Goal: Complete application form

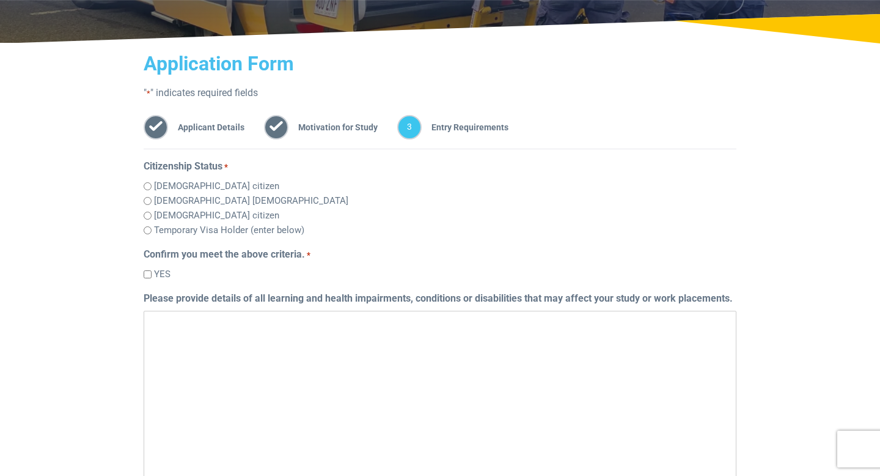
click at [306, 130] on span "Motivation for Study" at bounding box center [333, 127] width 89 height 24
click at [279, 130] on span "2" at bounding box center [276, 127] width 24 height 24
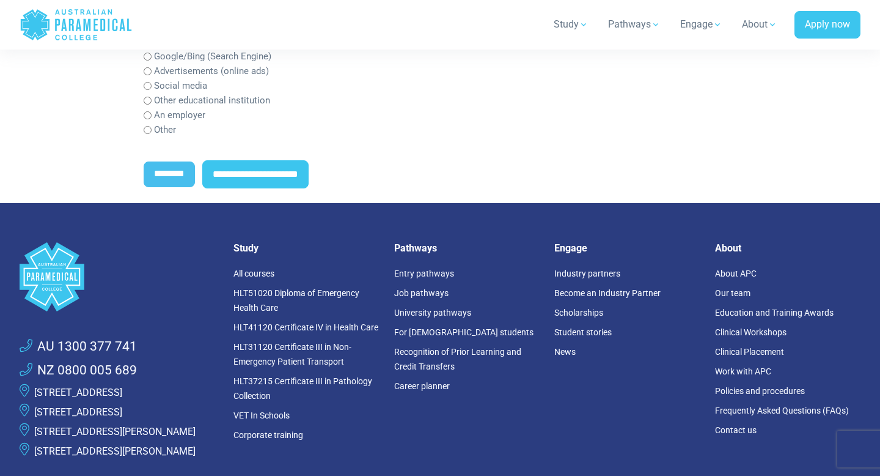
scroll to position [759, 0]
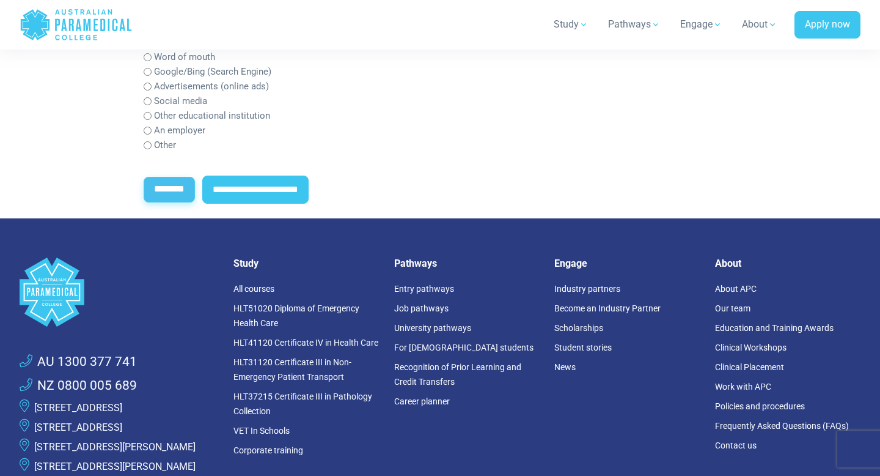
click at [164, 196] on input "********" at bounding box center [169, 190] width 51 height 26
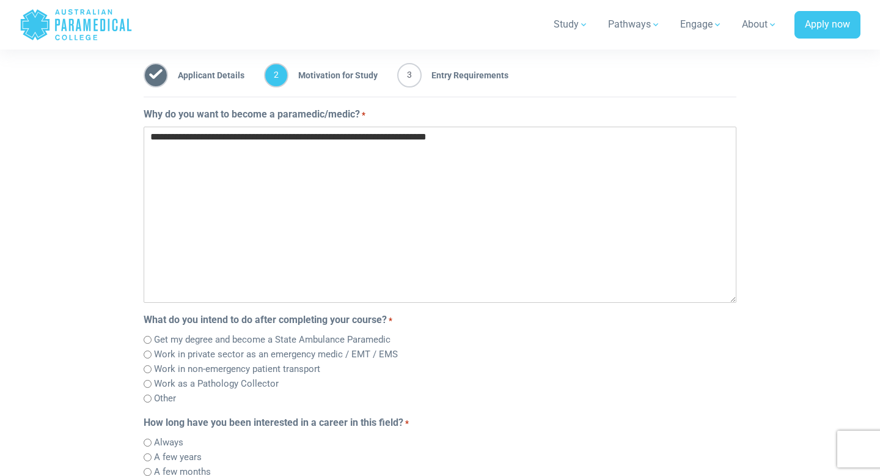
click at [506, 141] on textarea "**********" at bounding box center [440, 215] width 593 height 176
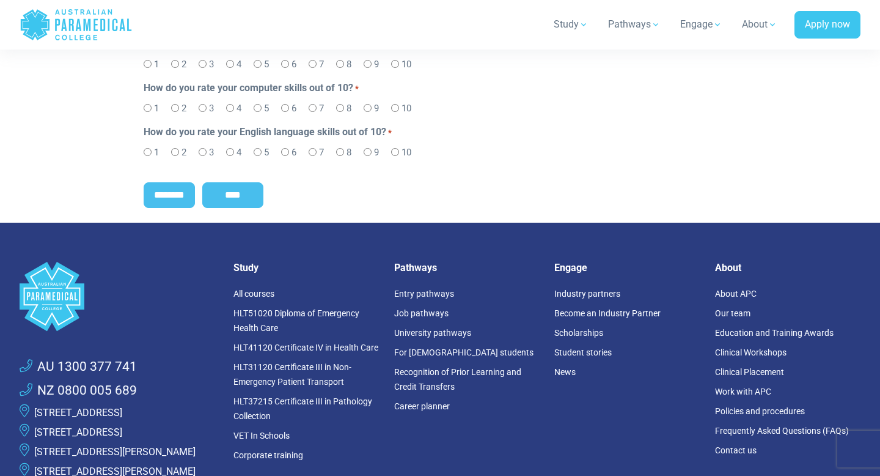
scroll to position [839, 0]
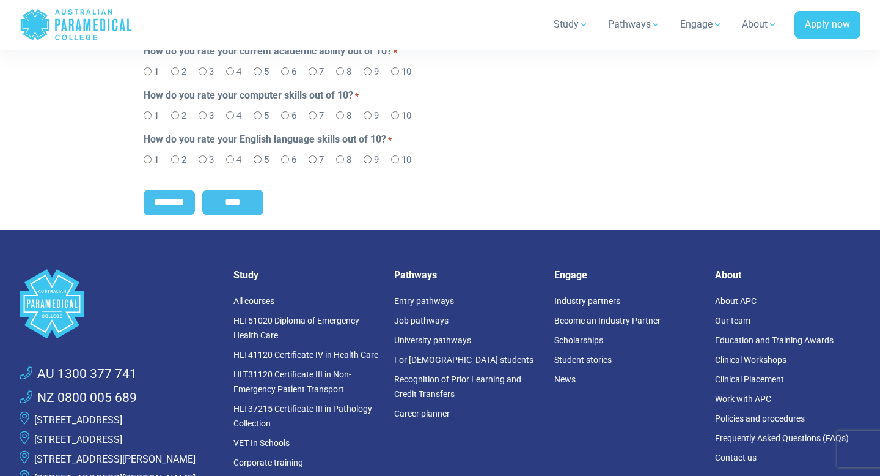
type textarea "**********"
click at [223, 199] on input "****" at bounding box center [232, 203] width 61 height 26
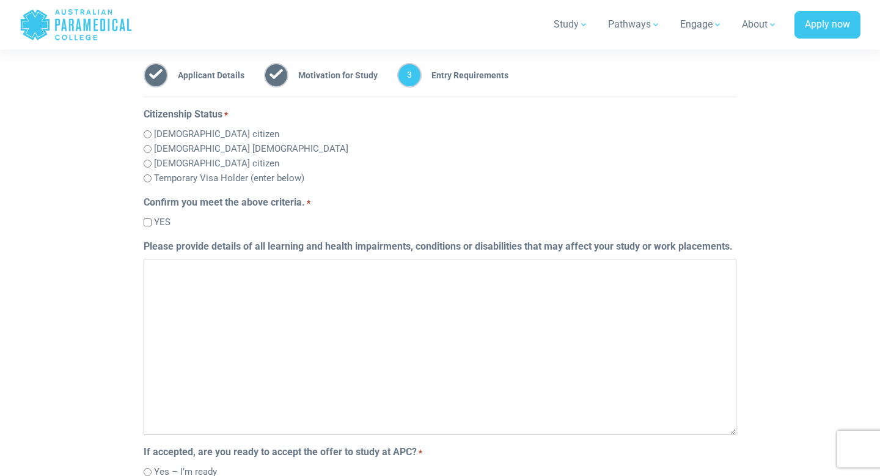
click at [415, 311] on textarea "Please provide details of all learning and health impairments, conditions or di…" at bounding box center [440, 347] width 593 height 176
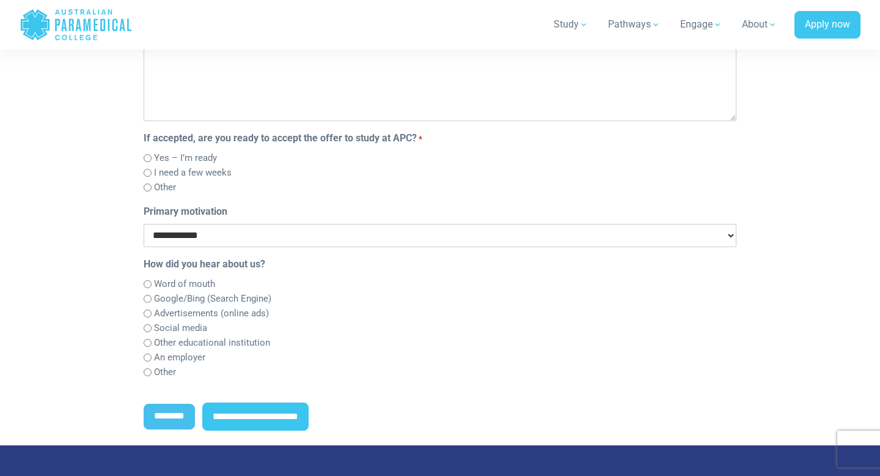
scroll to position [554, 0]
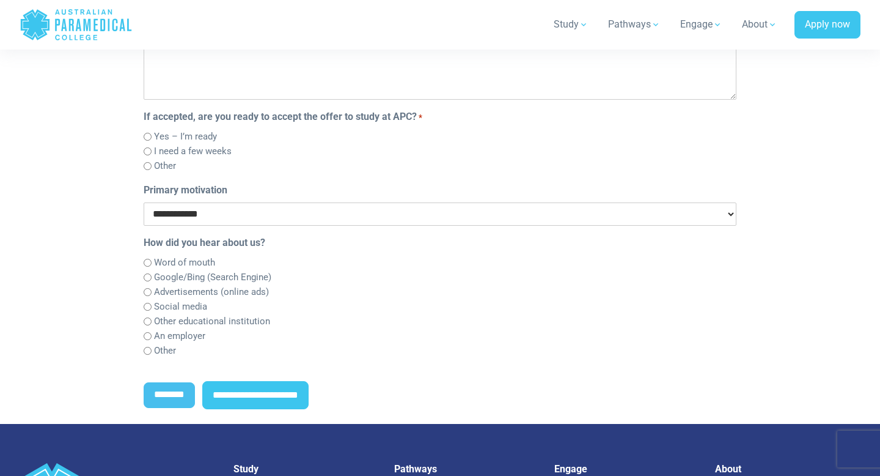
type textarea "***"
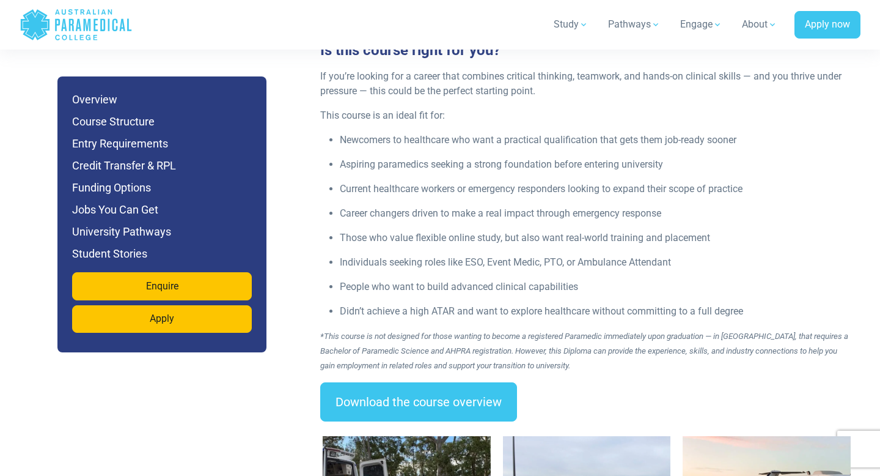
scroll to position [1686, 0]
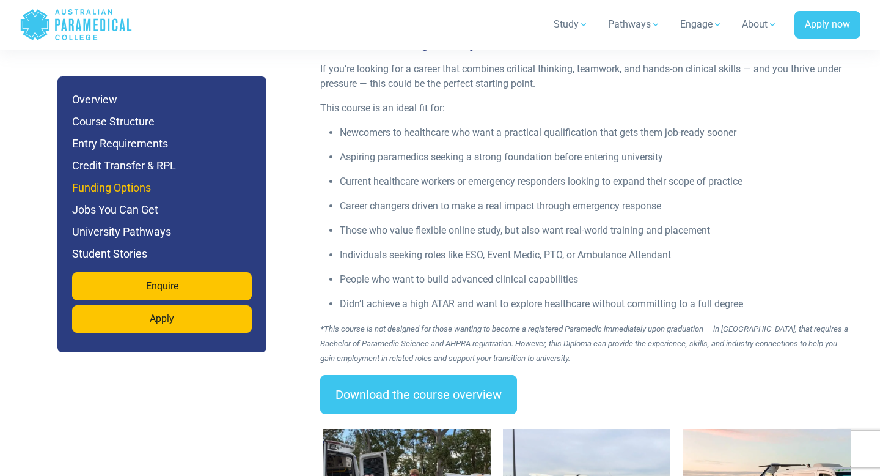
click at [114, 185] on h6 "Funding Options" at bounding box center [162, 187] width 180 height 17
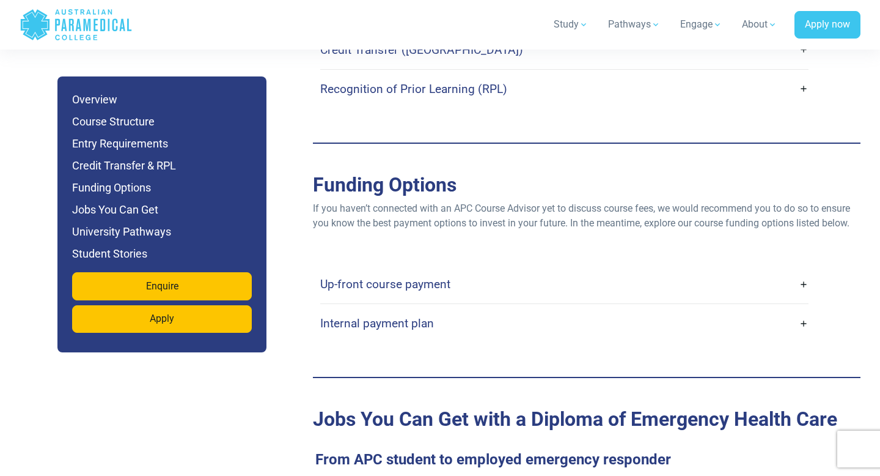
scroll to position [3768, 0]
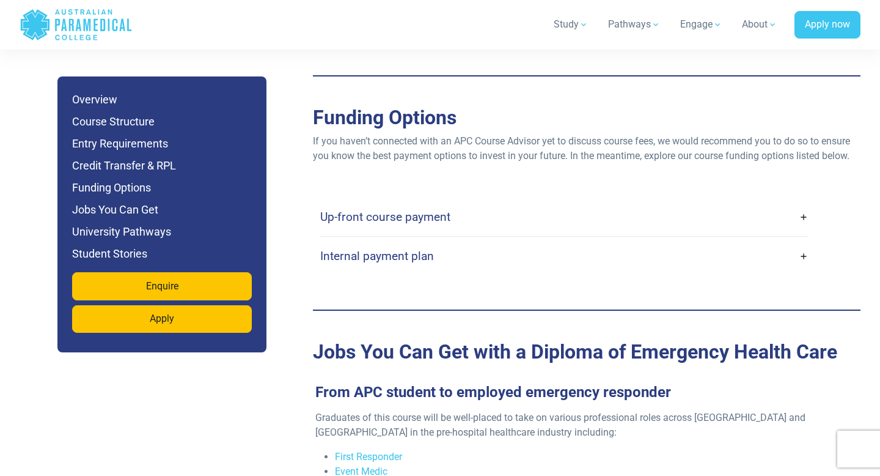
click at [443, 241] on link "Internal payment plan" at bounding box center [564, 255] width 488 height 29
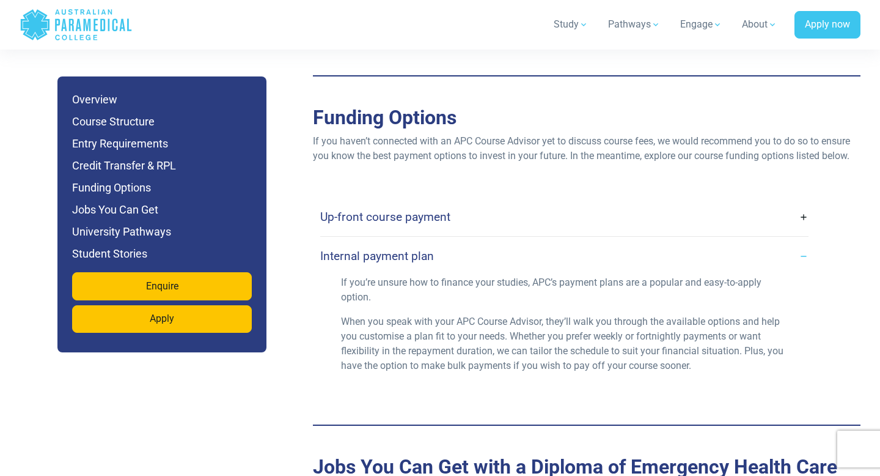
click at [448, 241] on link "Internal payment plan" at bounding box center [564, 255] width 488 height 29
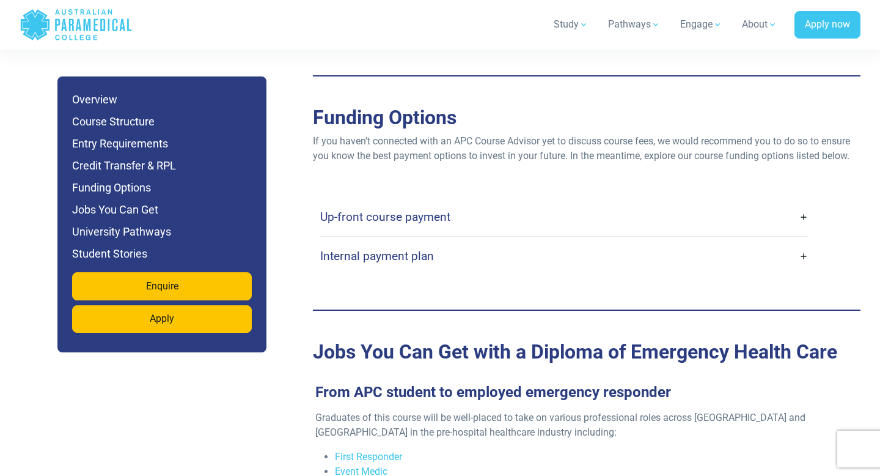
click at [435, 202] on link "Up-front course payment" at bounding box center [564, 216] width 488 height 29
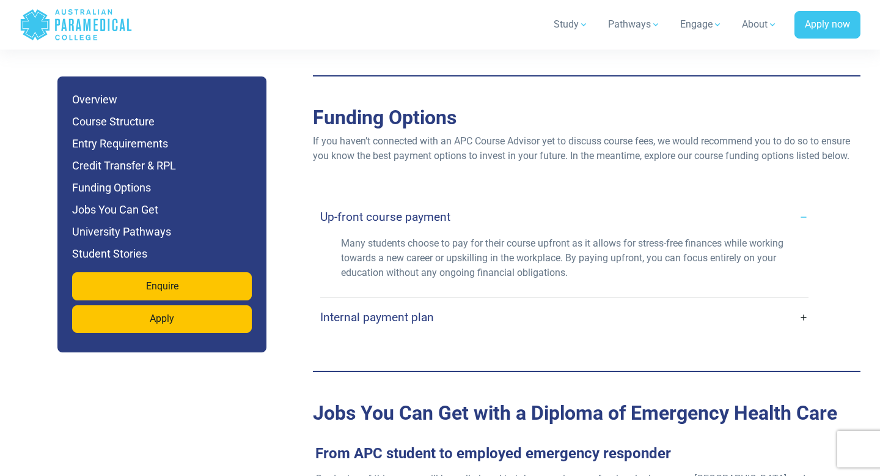
click at [435, 202] on link "Up-front course payment" at bounding box center [564, 216] width 488 height 29
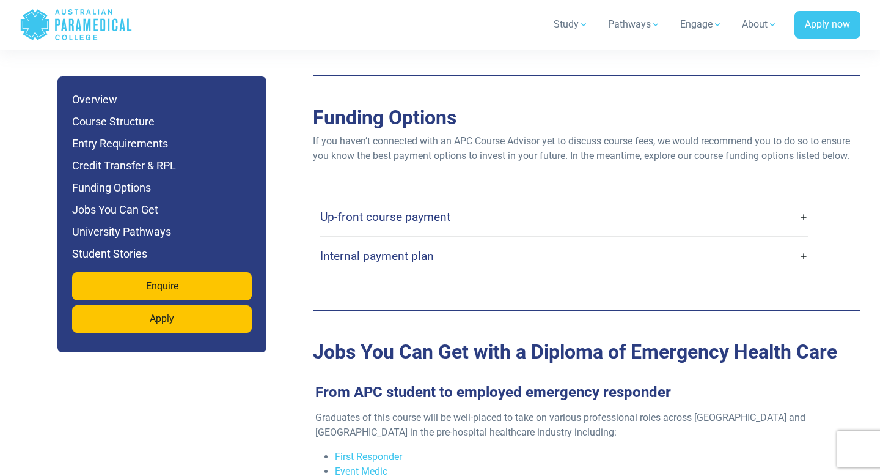
click at [433, 241] on link "Internal payment plan" at bounding box center [564, 255] width 488 height 29
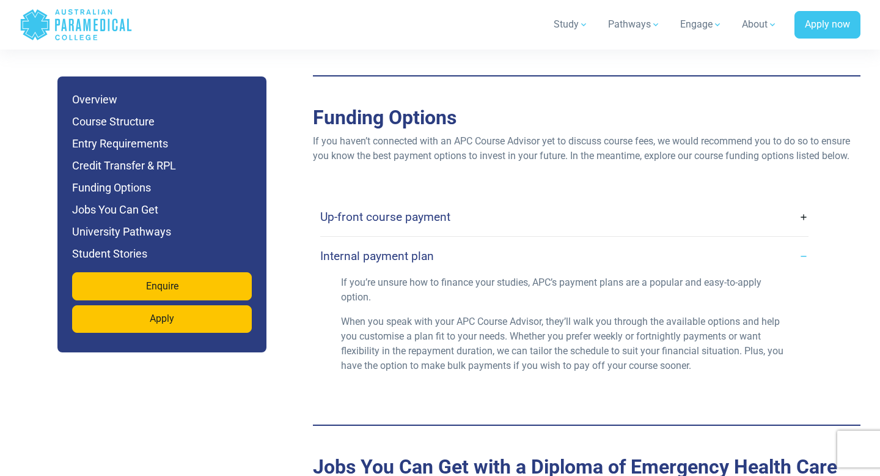
click at [433, 241] on link "Internal payment plan" at bounding box center [564, 255] width 488 height 29
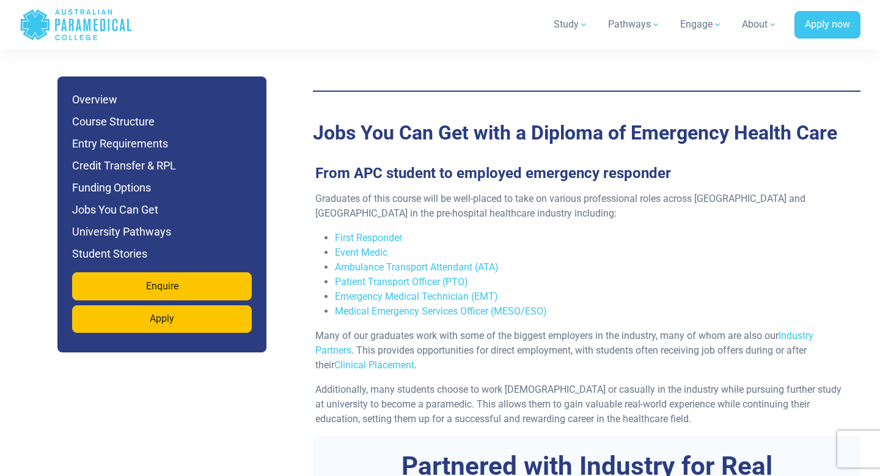
scroll to position [3987, 0]
click at [127, 231] on h6 "University Pathways" at bounding box center [162, 231] width 180 height 17
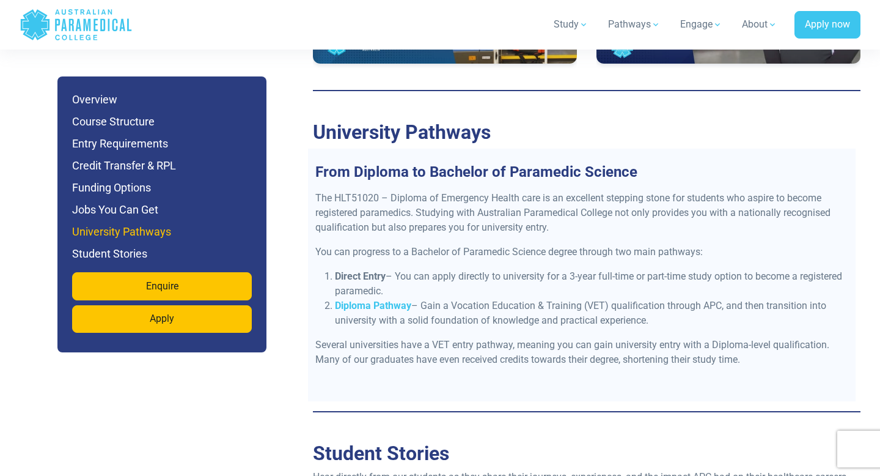
scroll to position [4907, 0]
click at [115, 226] on h6 "University Pathways" at bounding box center [162, 231] width 180 height 17
click at [105, 111] on ul "Overview Course Structure Entry Requirements Credit Transfer & RPL Funding Opti…" at bounding box center [162, 176] width 180 height 171
click at [106, 120] on h6 "Course Structure" at bounding box center [162, 121] width 180 height 17
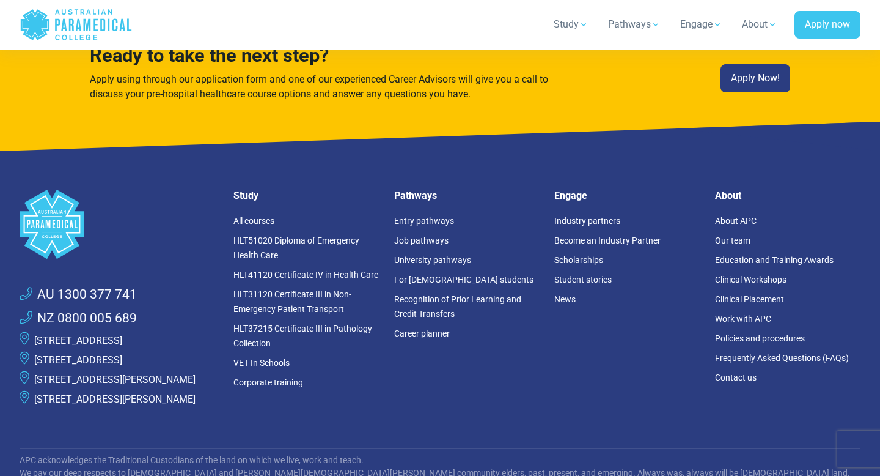
scroll to position [7897, 0]
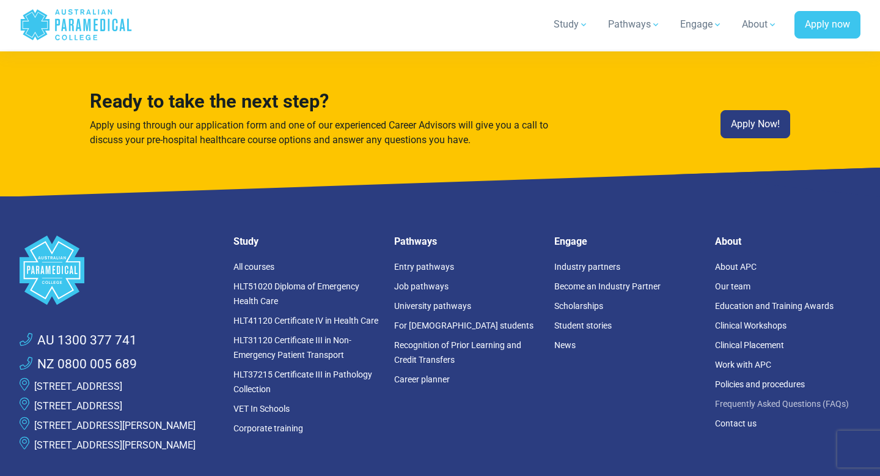
click at [755, 399] on link "Frequently Asked Questions (FAQs)" at bounding box center [782, 404] width 134 height 10
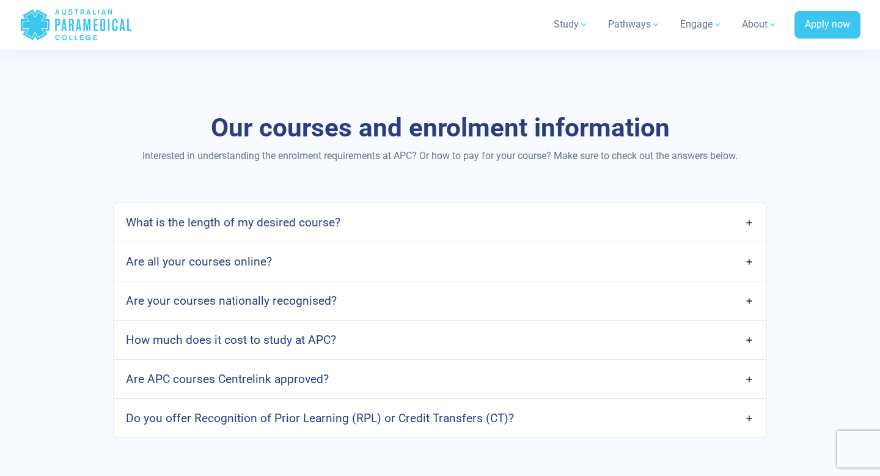
scroll to position [929, 0]
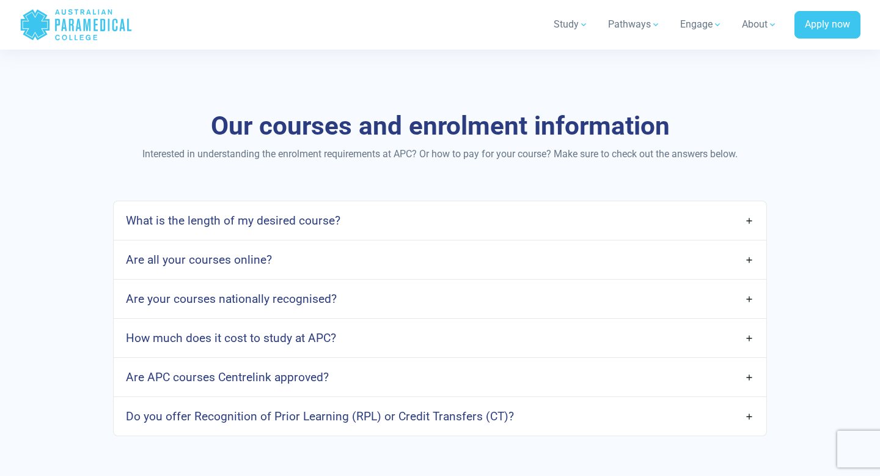
click at [733, 333] on link "How much does it cost to study at APC?" at bounding box center [440, 337] width 653 height 29
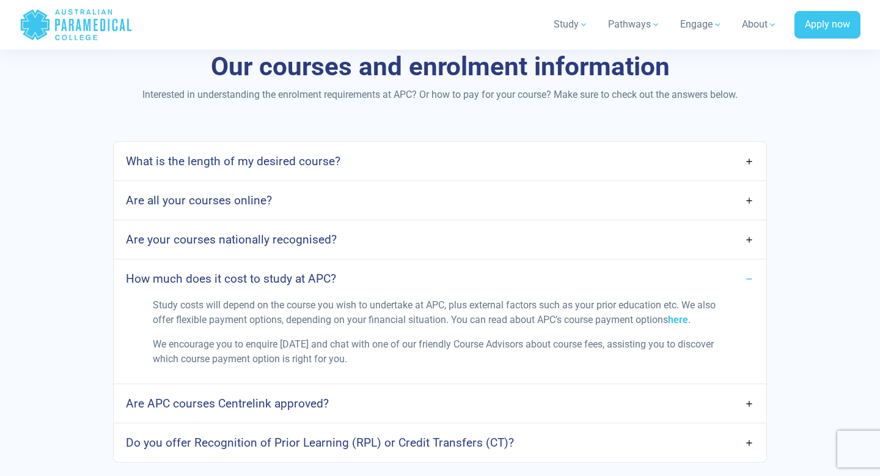
scroll to position [1014, 0]
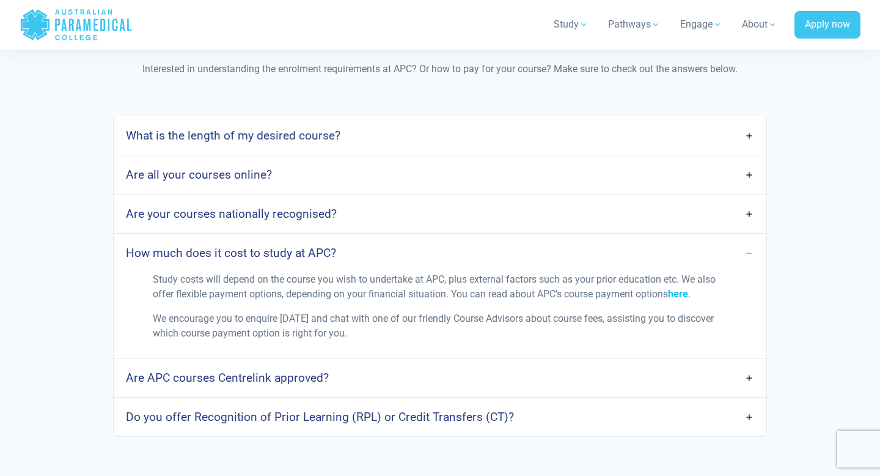
click at [686, 295] on link "here" at bounding box center [678, 294] width 20 height 12
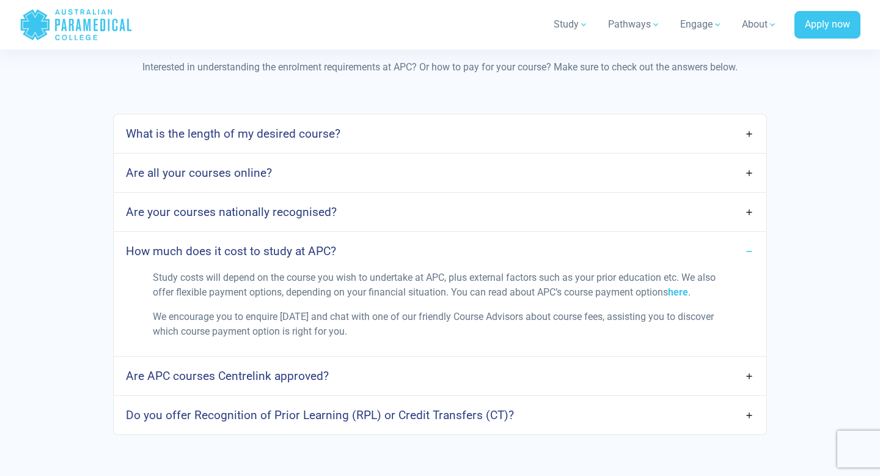
scroll to position [1016, 0]
click at [308, 374] on h4 "Are APC courses Centrelink approved?" at bounding box center [227, 375] width 203 height 14
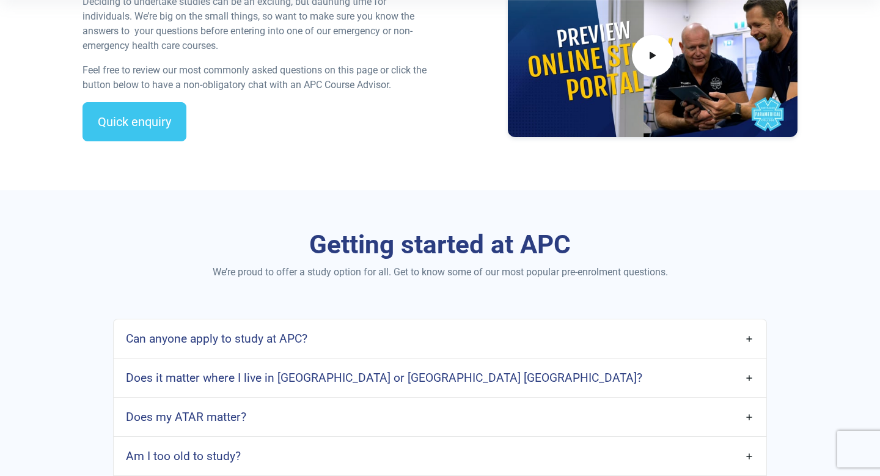
scroll to position [468, 0]
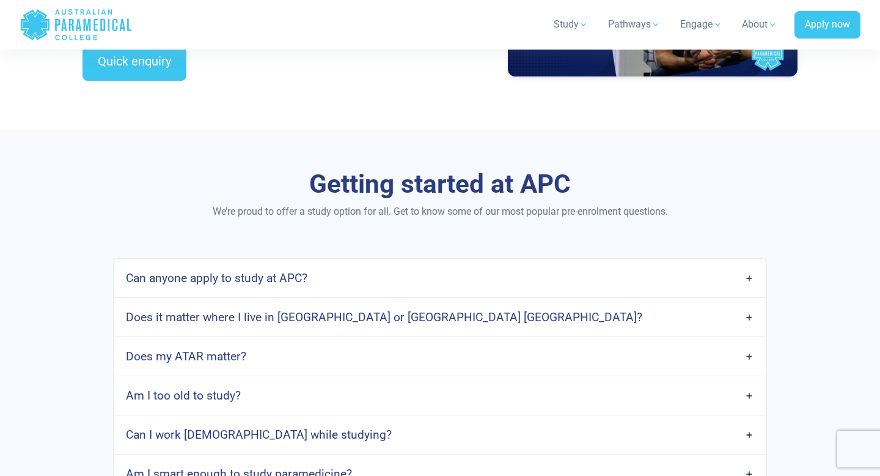
click at [234, 286] on link "Can anyone apply to study at APC?" at bounding box center [440, 278] width 653 height 29
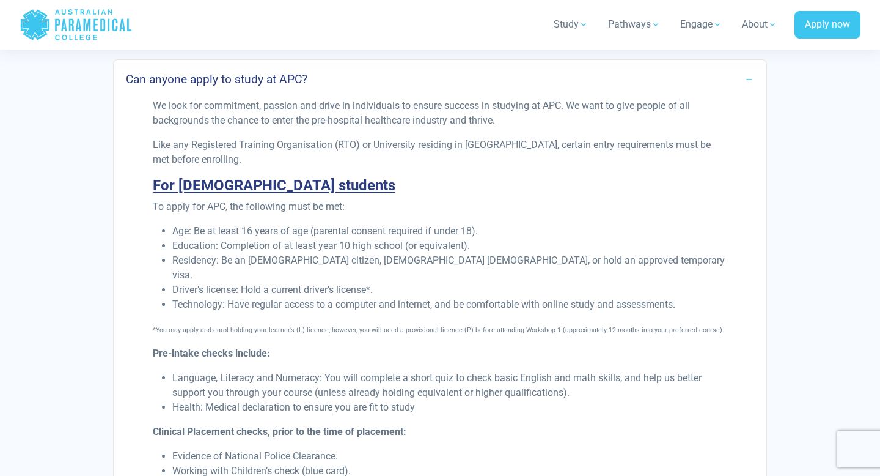
scroll to position [668, 0]
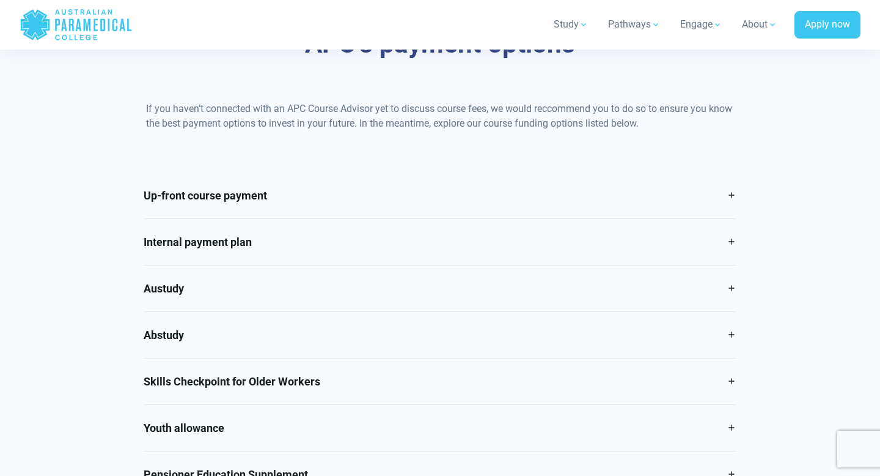
scroll to position [518, 0]
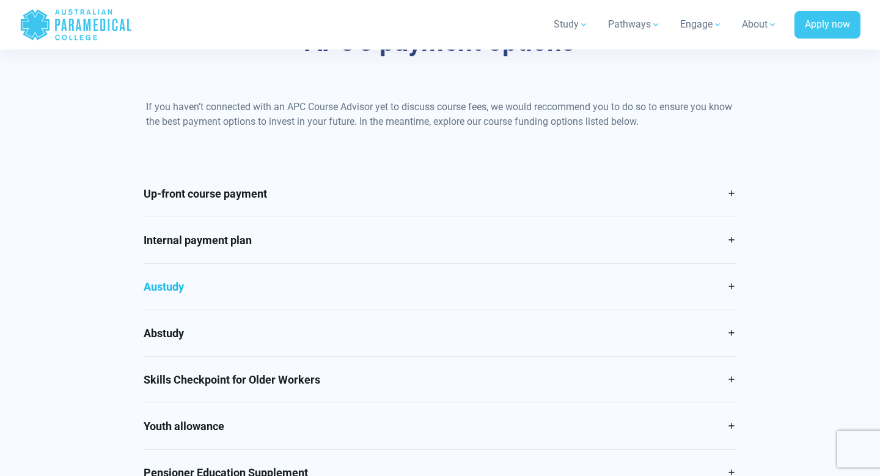
click at [657, 289] on link "Austudy" at bounding box center [441, 287] width 594 height 46
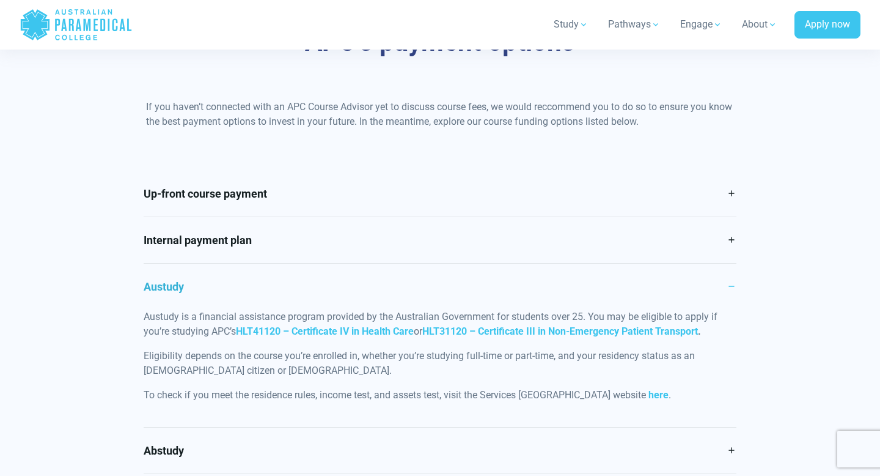
click at [657, 289] on link "Austudy" at bounding box center [441, 287] width 594 height 46
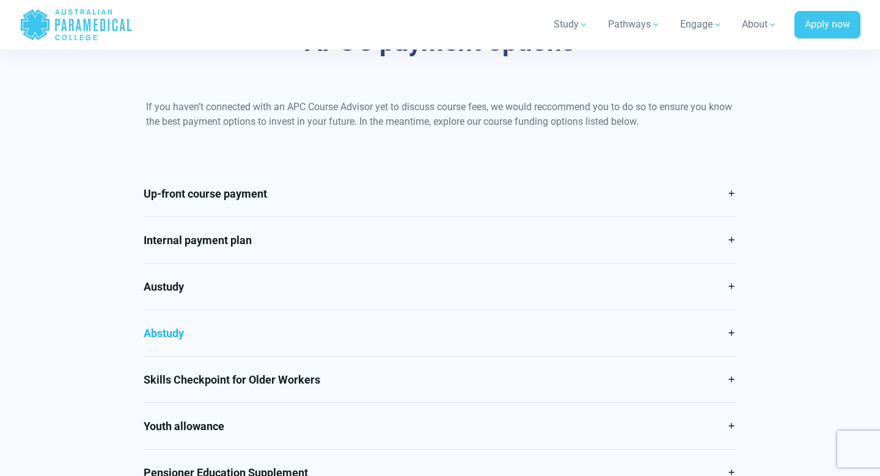
click at [607, 323] on link "Abstudy" at bounding box center [441, 333] width 594 height 46
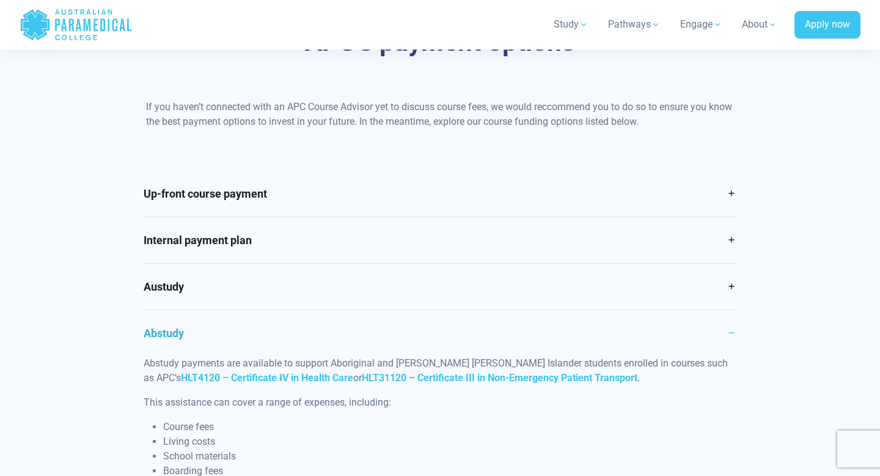
click at [607, 324] on link "Abstudy" at bounding box center [441, 333] width 594 height 46
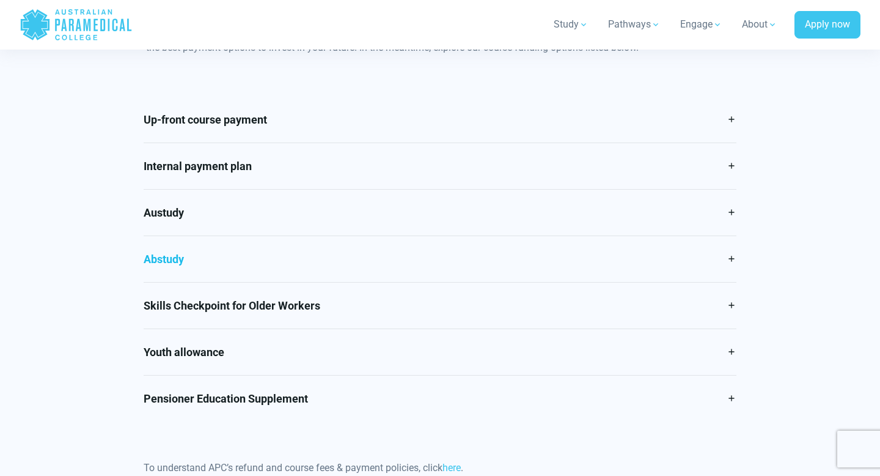
scroll to position [595, 0]
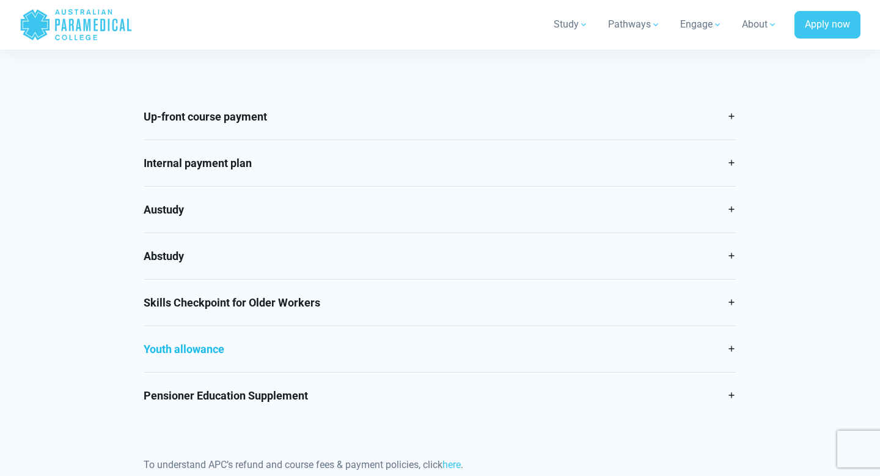
click at [556, 340] on link "Youth allowance" at bounding box center [441, 349] width 594 height 46
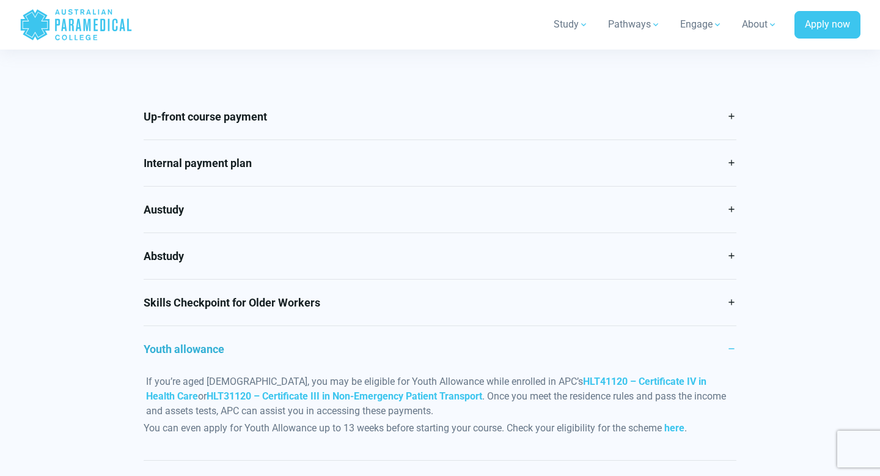
click at [556, 340] on link "Youth allowance" at bounding box center [441, 349] width 594 height 46
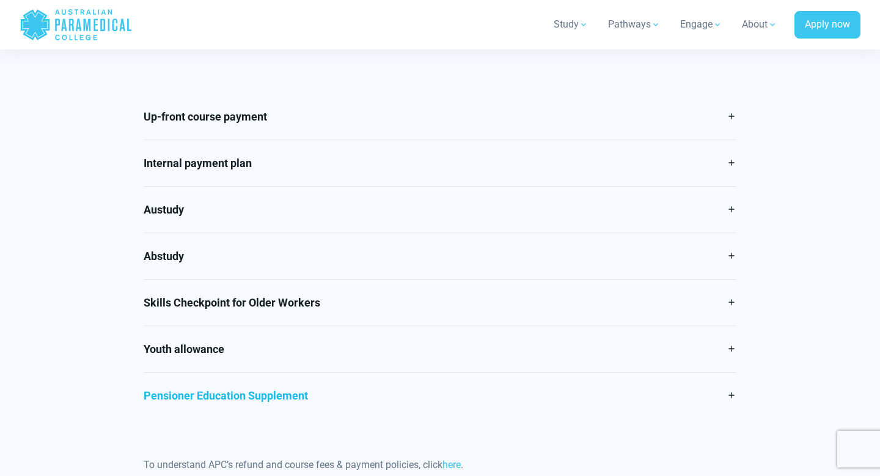
click at [486, 385] on link "Pensioner Education Supplement" at bounding box center [441, 395] width 594 height 46
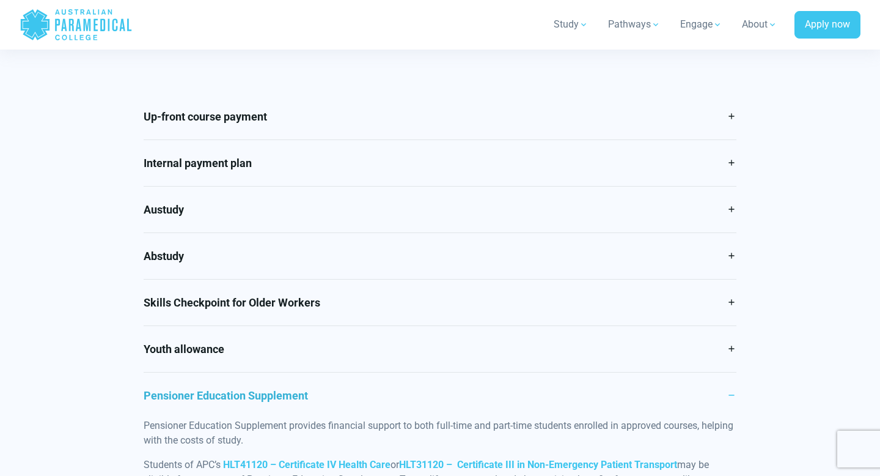
click at [486, 385] on link "Pensioner Education Supplement" at bounding box center [441, 395] width 594 height 46
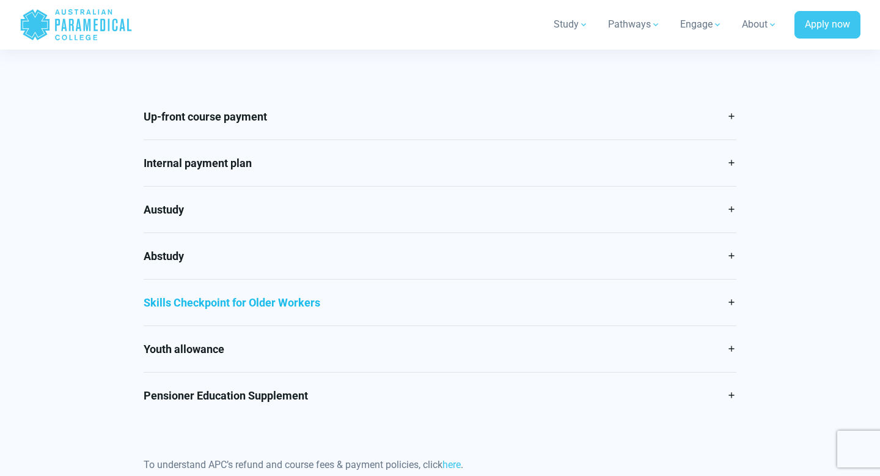
click at [461, 312] on link "Skills Checkpoint for Older Workers" at bounding box center [441, 302] width 594 height 46
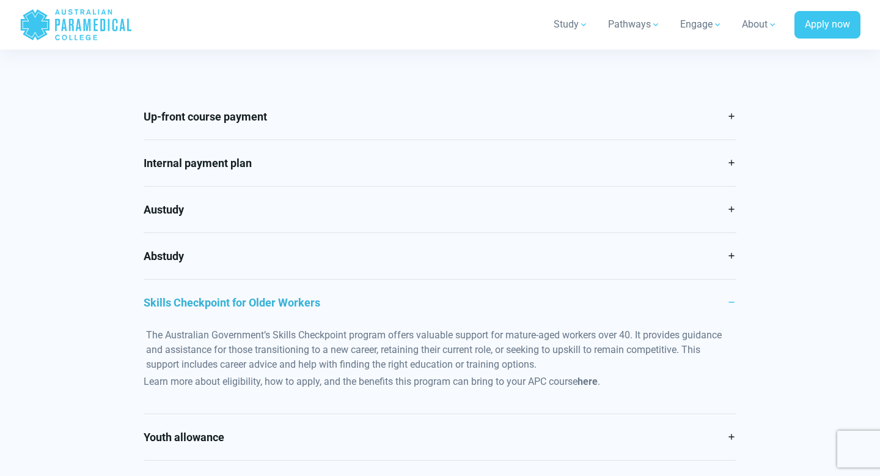
click at [461, 312] on link "Skills Checkpoint for Older Workers" at bounding box center [441, 302] width 594 height 46
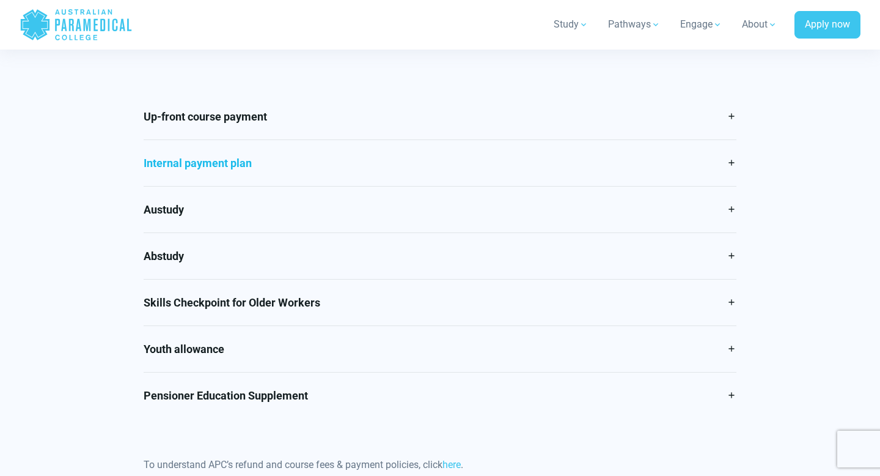
click at [444, 168] on link "Internal payment plan" at bounding box center [441, 163] width 594 height 46
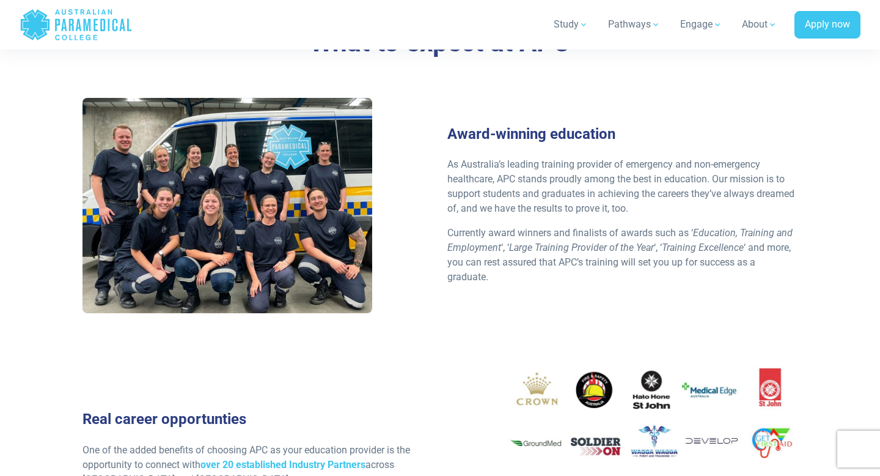
scroll to position [1232, 0]
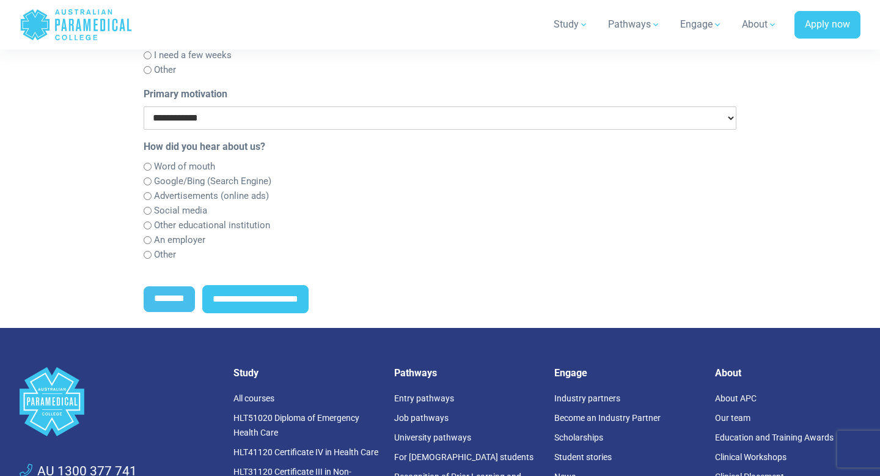
scroll to position [651, 0]
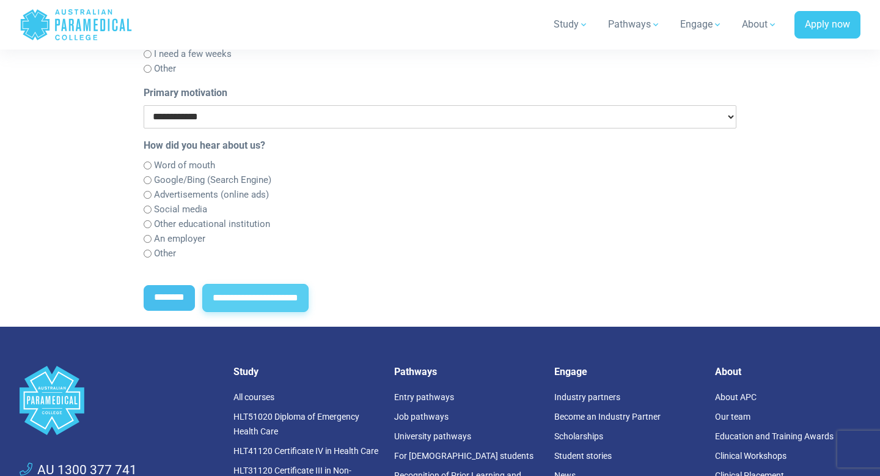
click at [298, 306] on input "**********" at bounding box center [255, 298] width 106 height 28
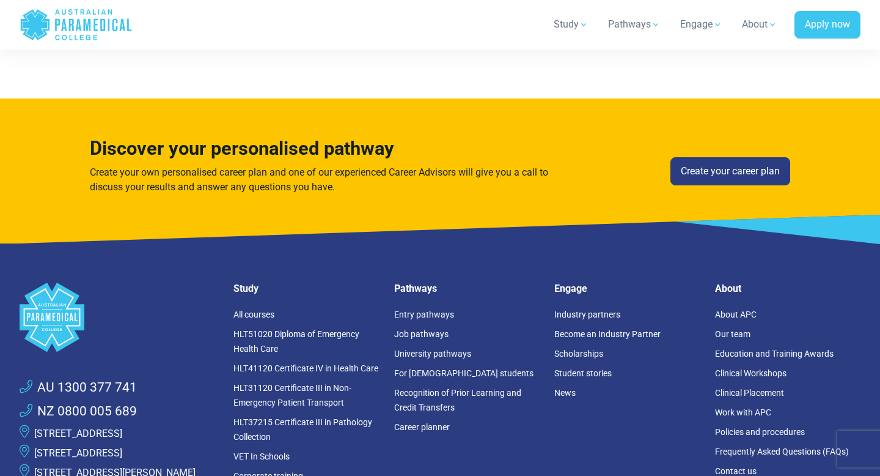
scroll to position [685, 0]
